Goal: Information Seeking & Learning: Compare options

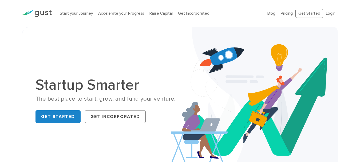
click at [287, 16] on li "Pricing" at bounding box center [287, 13] width 12 height 6
click at [288, 14] on link "Pricing" at bounding box center [287, 13] width 12 height 5
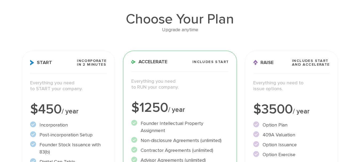
scroll to position [53, 0]
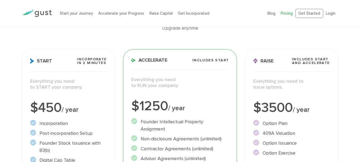
click at [43, 104] on div "$450 / year" at bounding box center [68, 107] width 76 height 13
click at [155, 102] on div "$1250 / year" at bounding box center [180, 106] width 98 height 13
click at [279, 107] on div "$3500 / year" at bounding box center [292, 107] width 76 height 13
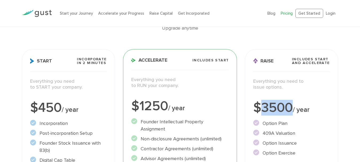
click at [279, 107] on div "$3500 / year" at bounding box center [292, 107] width 76 height 13
click at [201, 99] on div "Accelerate Includes START Everything you need to RUN your company. $1250 / year…" at bounding box center [180, 162] width 114 height 226
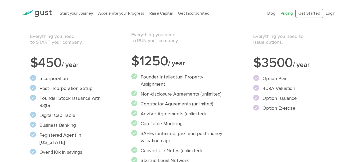
scroll to position [107, 0]
